Goal: Find specific page/section: Find specific page/section

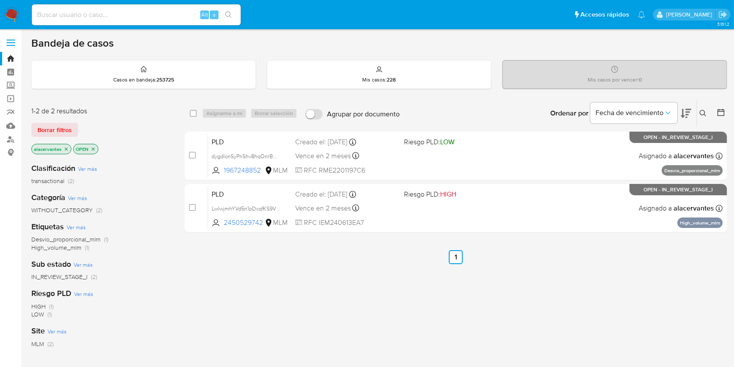
click at [143, 10] on input at bounding box center [136, 14] width 209 height 11
paste input "1340185097"
type input "1340185097"
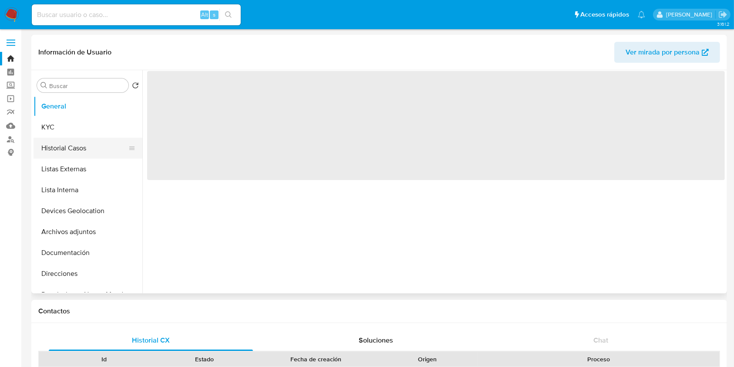
select select "10"
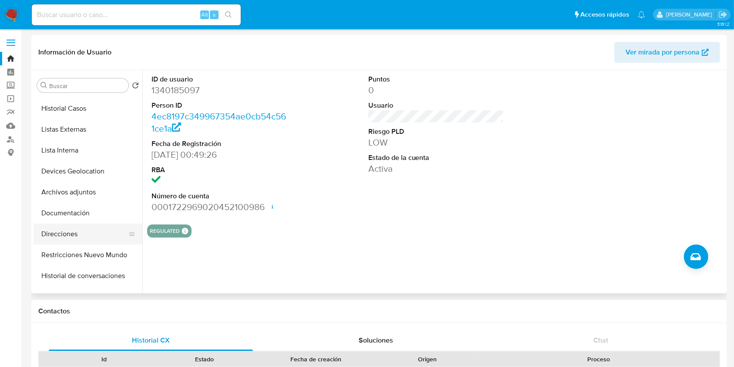
scroll to position [58, 0]
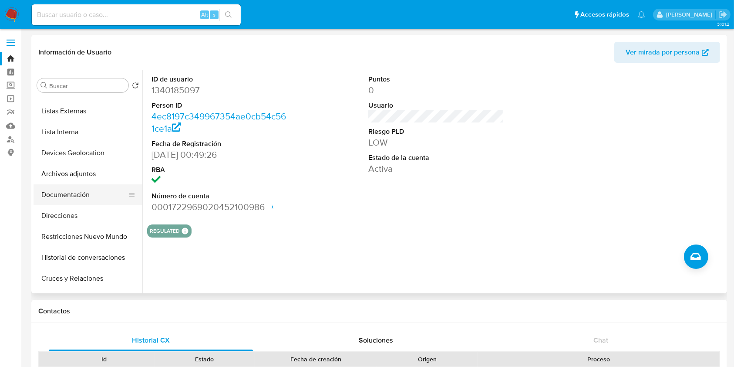
click at [75, 195] on button "Documentación" at bounding box center [85, 194] width 102 height 21
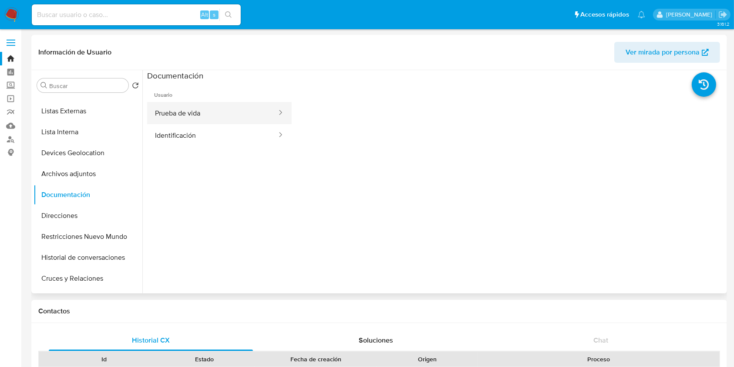
click at [195, 111] on button "Prueba de vida" at bounding box center [212, 113] width 131 height 22
